Goal: Task Accomplishment & Management: Manage account settings

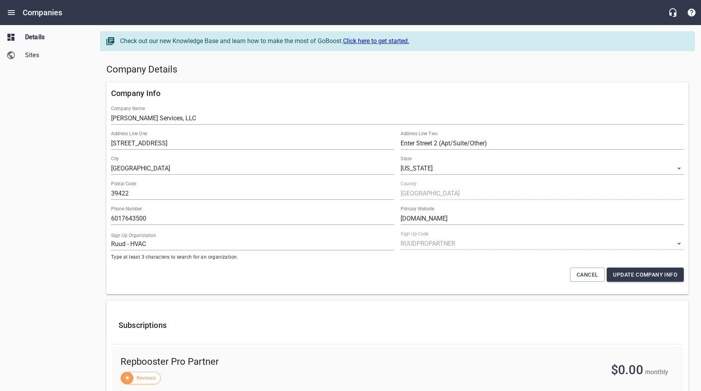
select select "[US_STATE]"
select select "63"
click at [316, 68] on h5 "Company Details" at bounding box center [397, 69] width 582 height 13
click at [323, 76] on div "Company Details" at bounding box center [397, 69] width 589 height 19
click at [332, 70] on h5 "Company Details" at bounding box center [397, 69] width 582 height 13
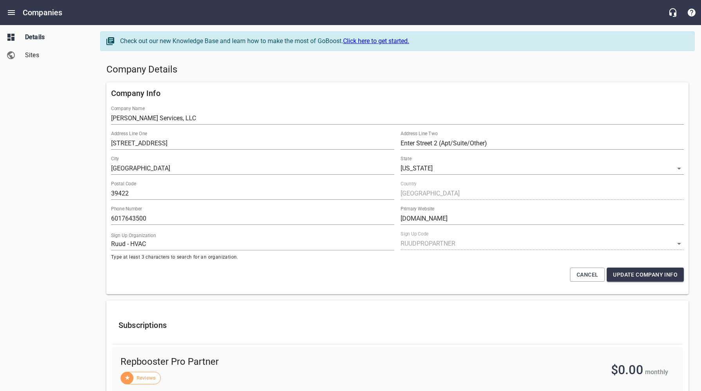
drag, startPoint x: 319, startPoint y: 74, endPoint x: 146, endPoint y: 34, distance: 177.2
click at [317, 74] on h5 "Company Details" at bounding box center [397, 69] width 582 height 13
click at [8, 13] on icon "Open drawer" at bounding box center [11, 12] width 9 height 9
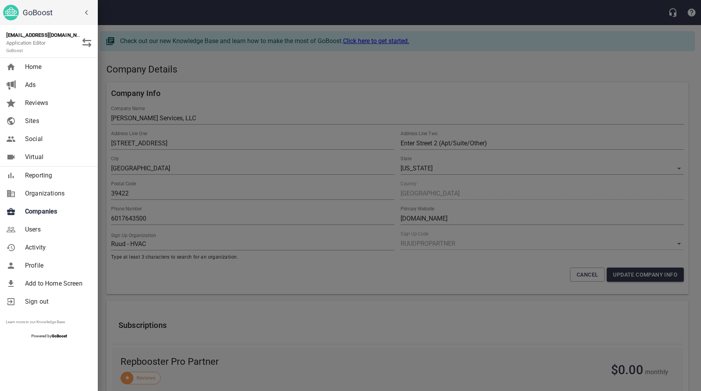
click at [40, 214] on span "Companies" at bounding box center [56, 211] width 63 height 9
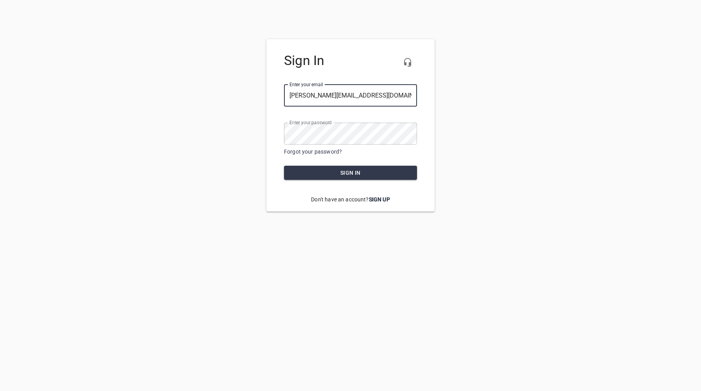
click at [410, 97] on input "[PERSON_NAME][EMAIL_ADDRESS][DOMAIN_NAME]" at bounding box center [350, 96] width 133 height 22
type input "[EMAIL_ADDRESS][DOMAIN_NAME]"
click at [353, 176] on span "Sign in" at bounding box center [350, 173] width 121 height 10
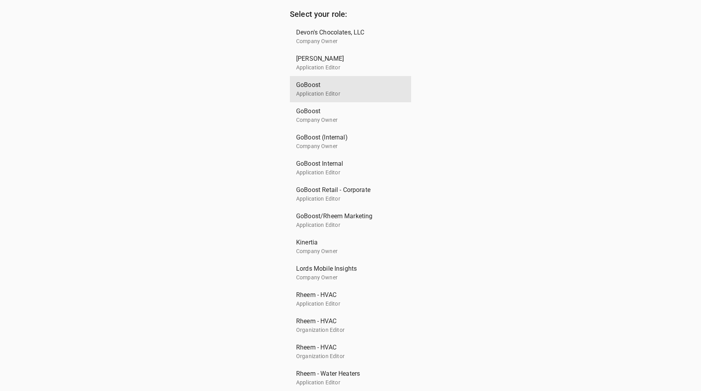
click at [325, 91] on p "Application Editor" at bounding box center [347, 94] width 103 height 8
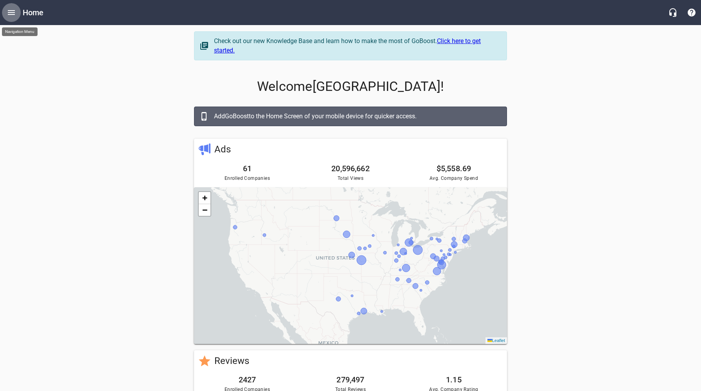
click at [14, 17] on button "Open drawer" at bounding box center [11, 12] width 19 height 19
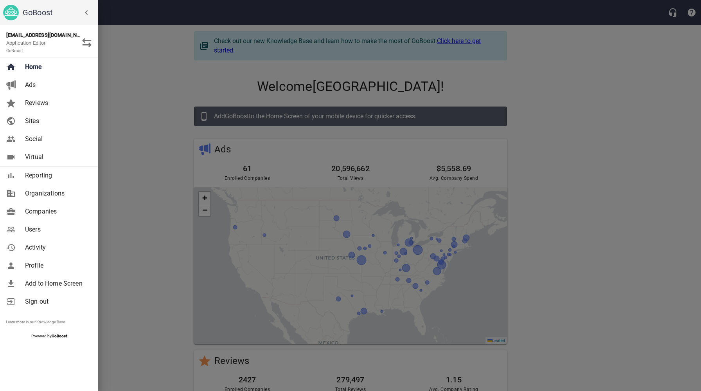
click at [47, 211] on span "Companies" at bounding box center [56, 211] width 63 height 9
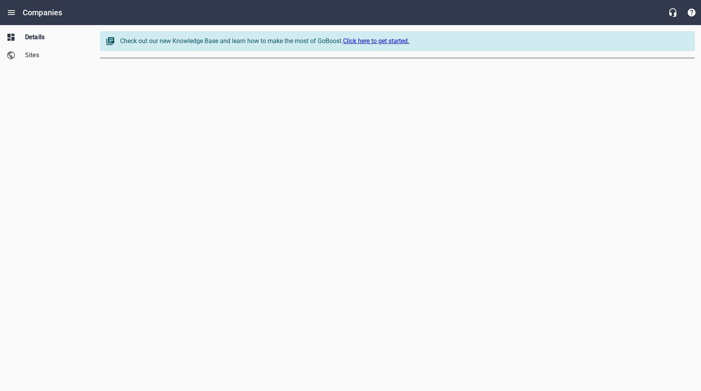
select select "[US_STATE]"
select select "62"
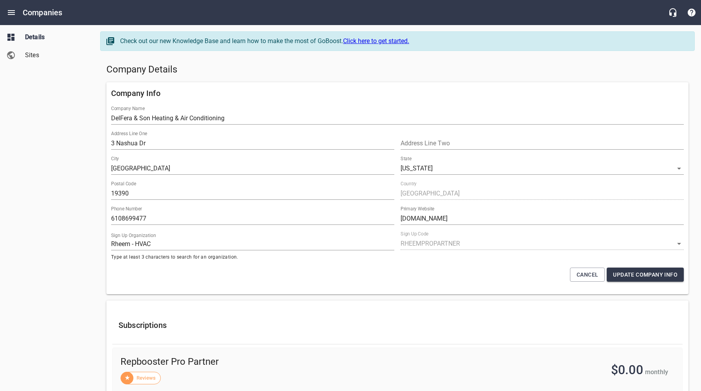
click at [38, 54] on span "Sites" at bounding box center [54, 54] width 59 height 9
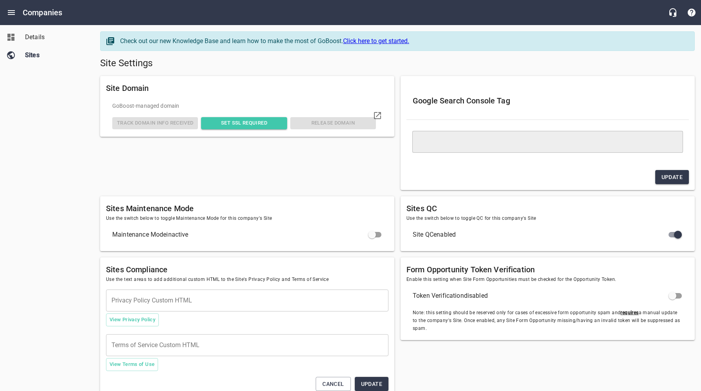
type textarea "<meta name="google-site-verification" content="_yzq9INULamPQkzinGmVObdNBjXi0J00…"
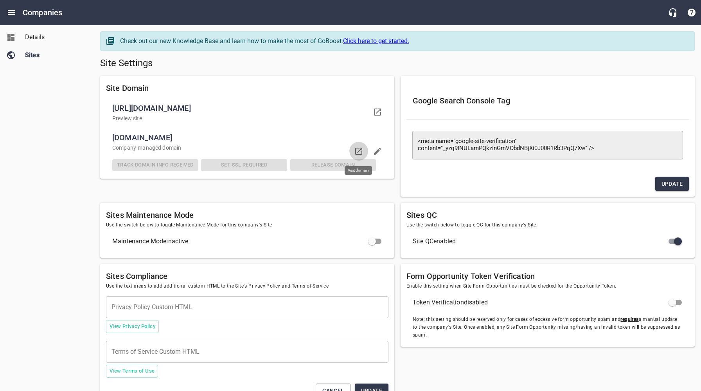
click at [361, 148] on icon at bounding box center [358, 151] width 7 height 7
click at [39, 40] on span "Details" at bounding box center [54, 36] width 59 height 9
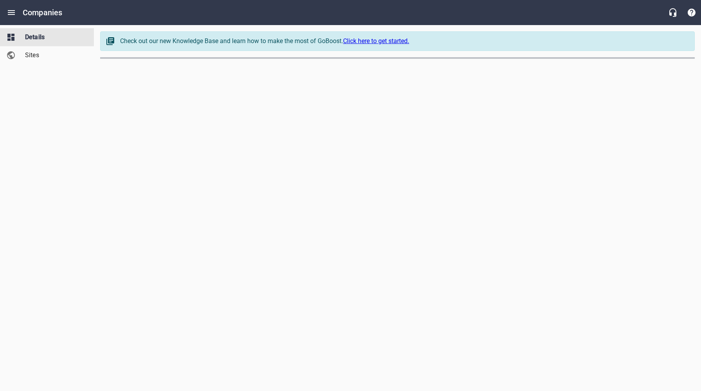
select select "Pennsylvania"
select select "62"
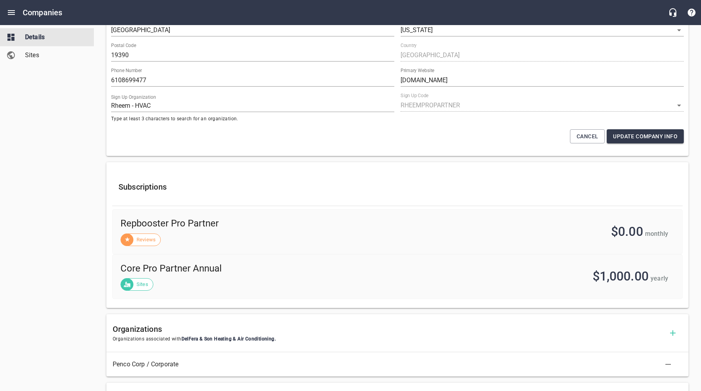
scroll to position [261, 0]
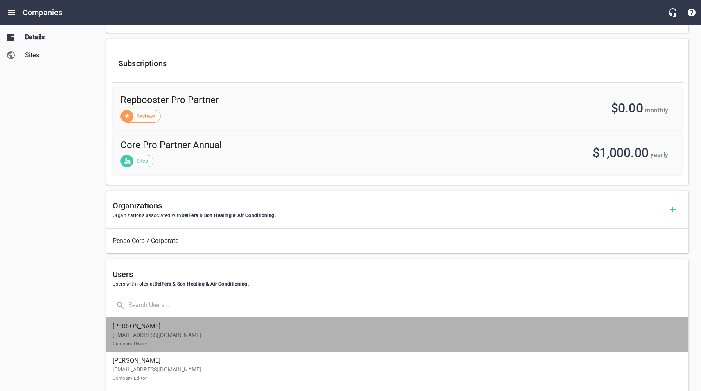
click at [169, 334] on p "Admin@delferaandson.com Company Owner" at bounding box center [395, 339] width 564 height 16
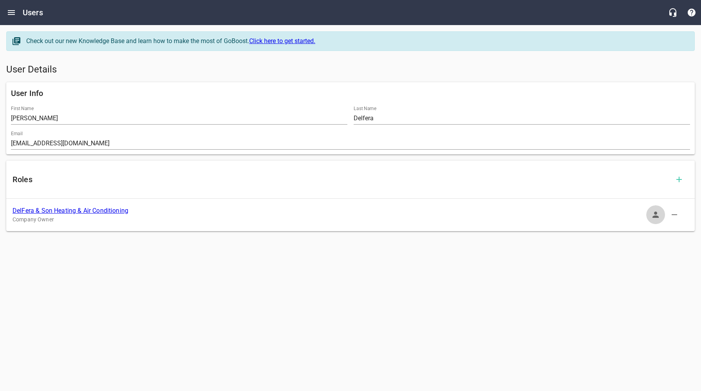
click at [654, 215] on icon "button" at bounding box center [655, 214] width 9 height 9
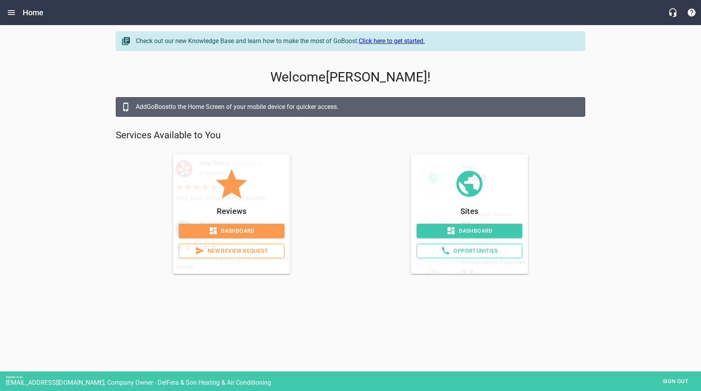
click at [249, 233] on span "Dashboard" at bounding box center [231, 231] width 93 height 10
